Goal: Task Accomplishment & Management: Manage account settings

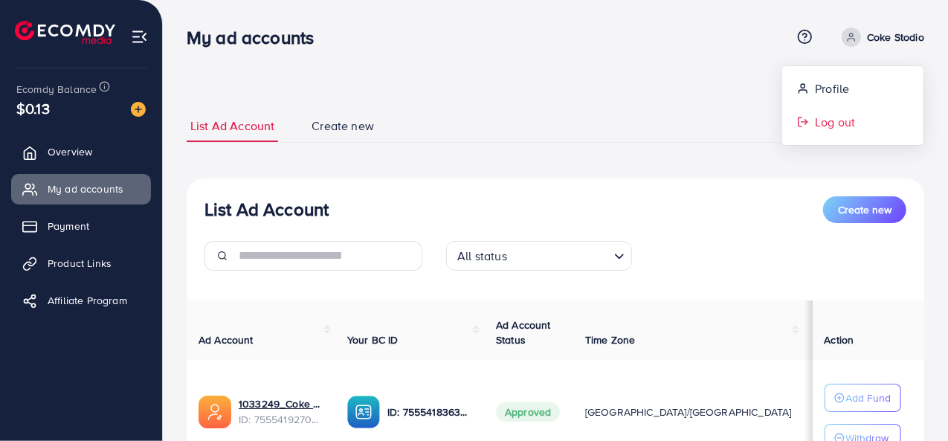
click at [843, 114] on span "Log out" at bounding box center [835, 122] width 40 height 18
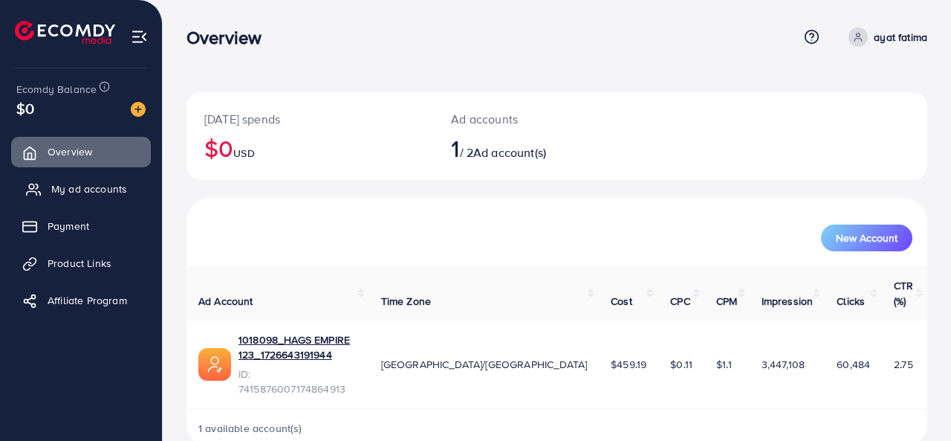
click at [84, 188] on span "My ad accounts" at bounding box center [89, 188] width 76 height 15
